Goal: Find specific page/section: Find specific page/section

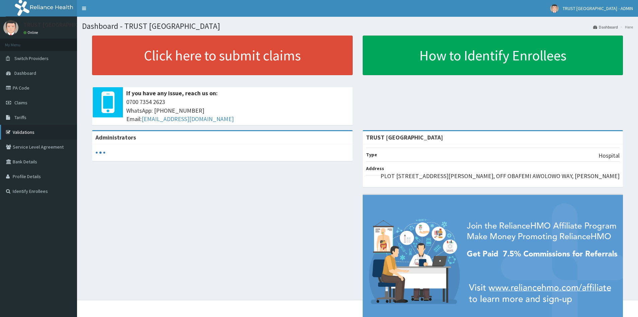
drag, startPoint x: 30, startPoint y: 133, endPoint x: 51, endPoint y: 135, distance: 20.5
click at [31, 133] on link "Validations" at bounding box center [38, 132] width 77 height 15
click at [17, 90] on link "PA Code" at bounding box center [38, 87] width 77 height 15
